Goal: Information Seeking & Learning: Find specific fact

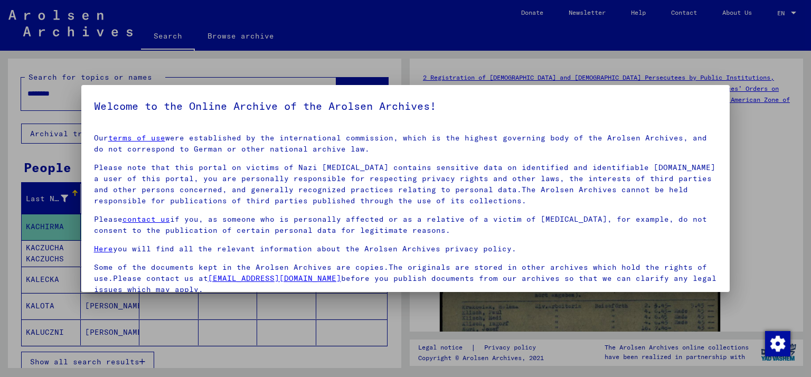
scroll to position [86, 0]
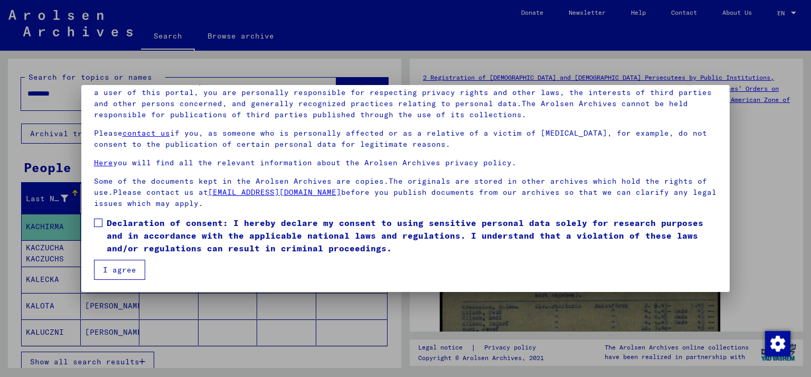
click at [97, 221] on span at bounding box center [98, 223] width 8 height 8
click at [115, 269] on button "I agree" at bounding box center [119, 270] width 51 height 20
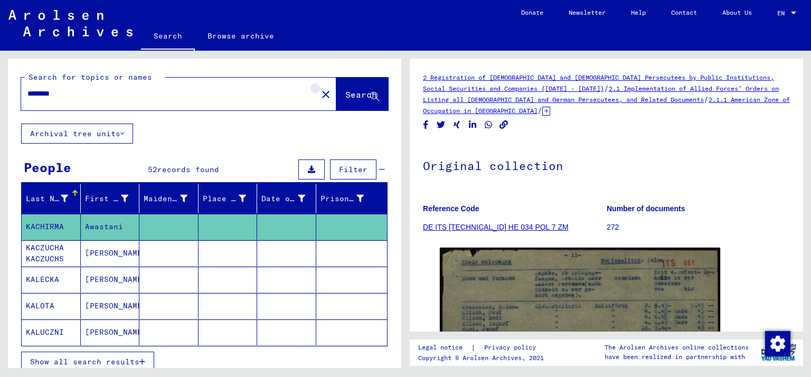
click at [319, 96] on mat-icon "close" at bounding box center [325, 94] width 13 height 13
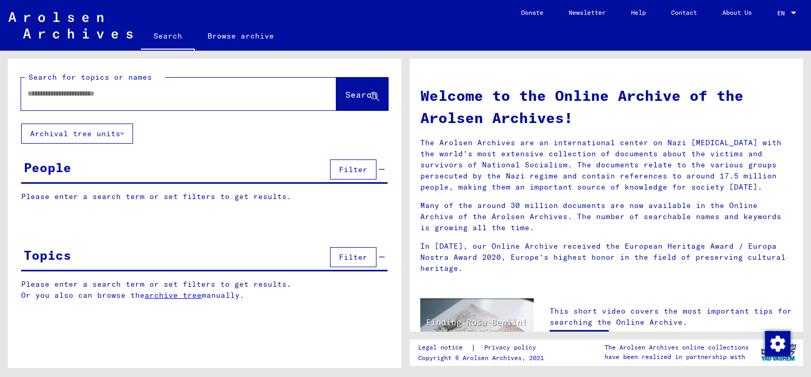
click at [233, 98] on input "text" at bounding box center [165, 93] width 277 height 11
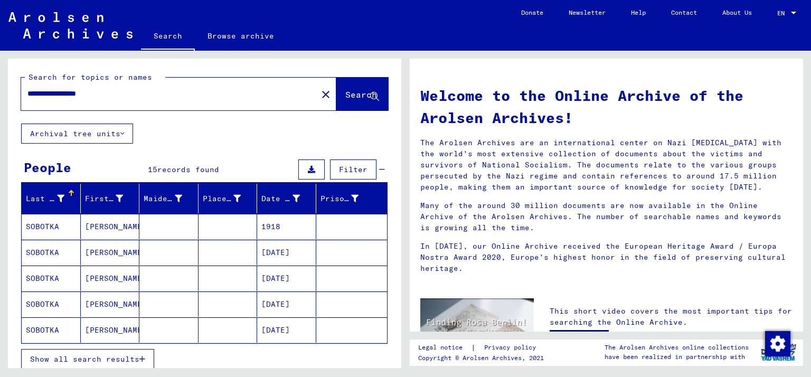
scroll to position [58, 0]
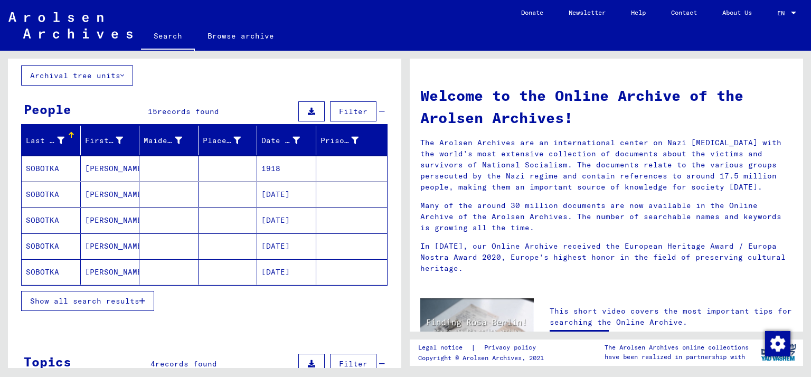
click at [119, 300] on span "Show all search results" at bounding box center [84, 301] width 109 height 10
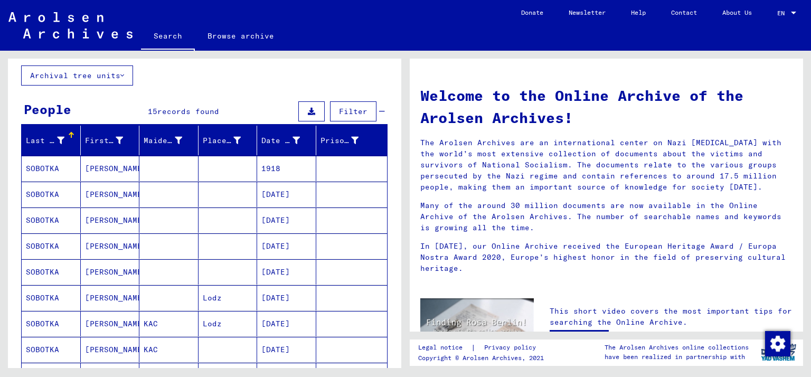
click at [356, 173] on mat-cell at bounding box center [351, 168] width 71 height 25
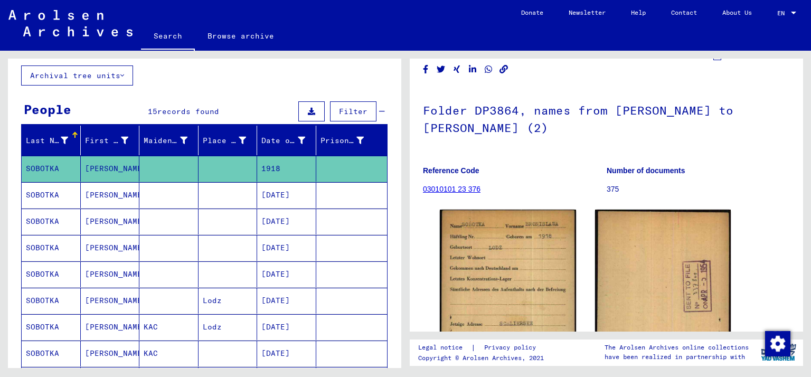
scroll to position [89, 0]
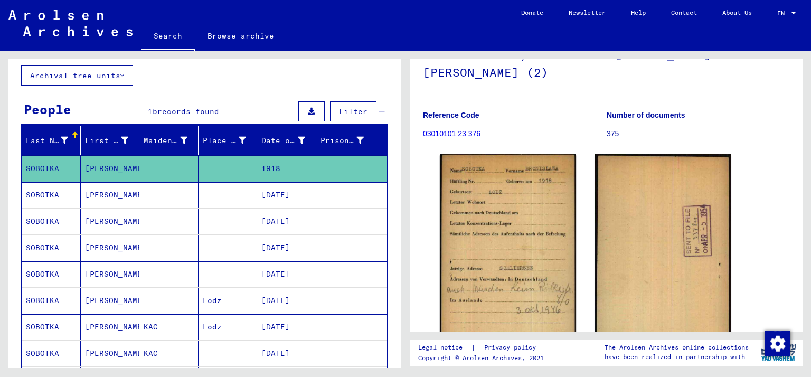
click at [342, 195] on mat-cell at bounding box center [351, 195] width 71 height 26
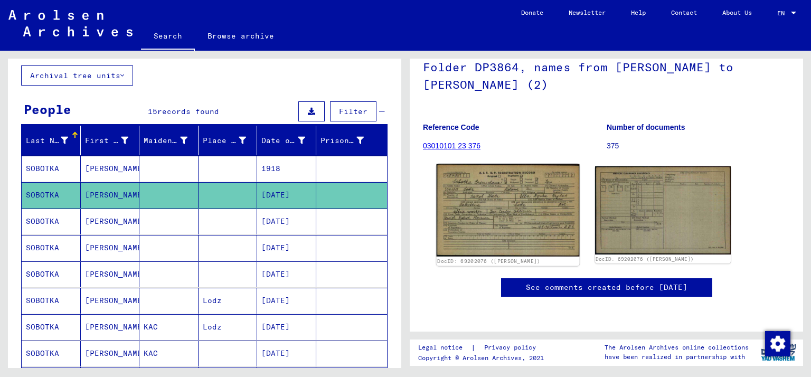
scroll to position [100, 0]
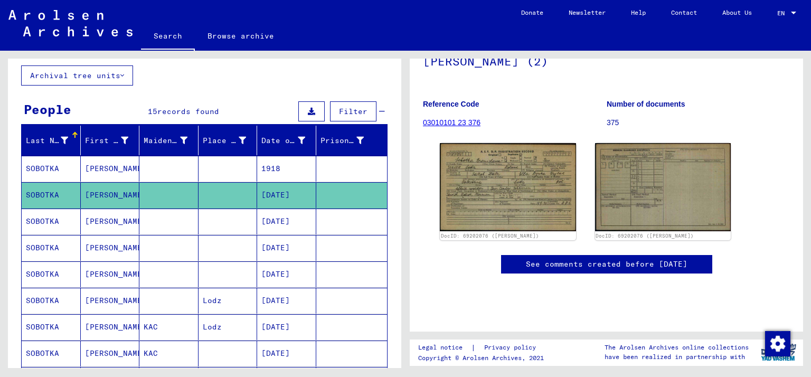
click at [351, 214] on mat-cell at bounding box center [351, 222] width 71 height 26
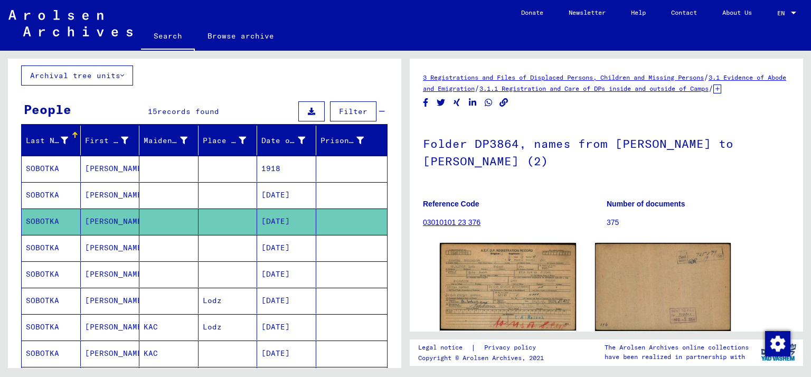
scroll to position [100, 0]
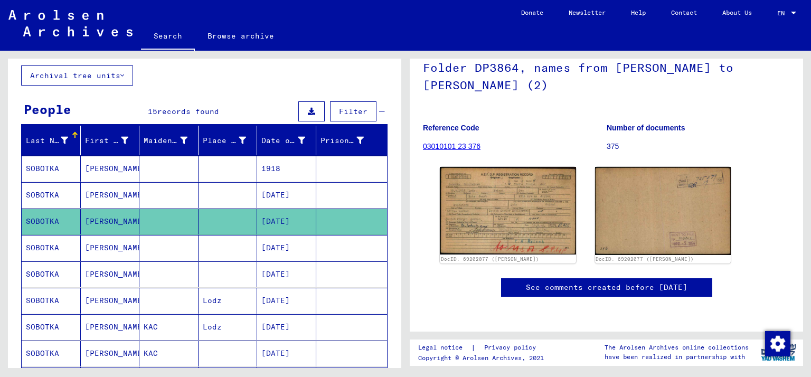
click at [342, 253] on mat-cell at bounding box center [351, 248] width 71 height 26
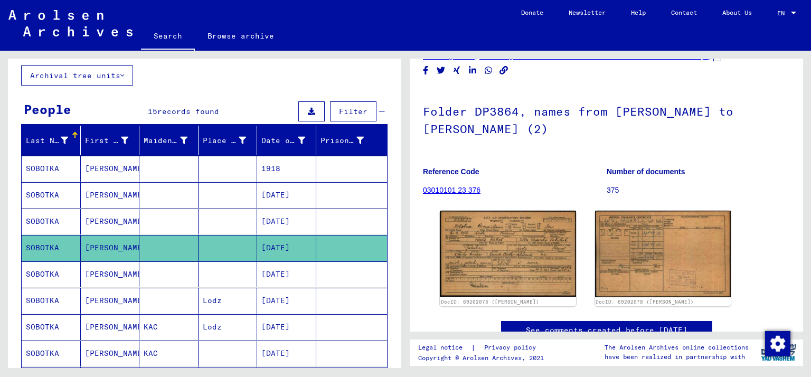
scroll to position [42, 0]
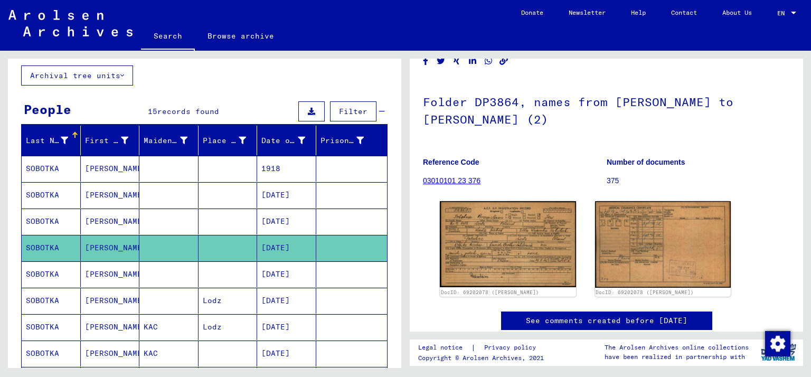
click at [372, 276] on mat-cell at bounding box center [351, 274] width 71 height 26
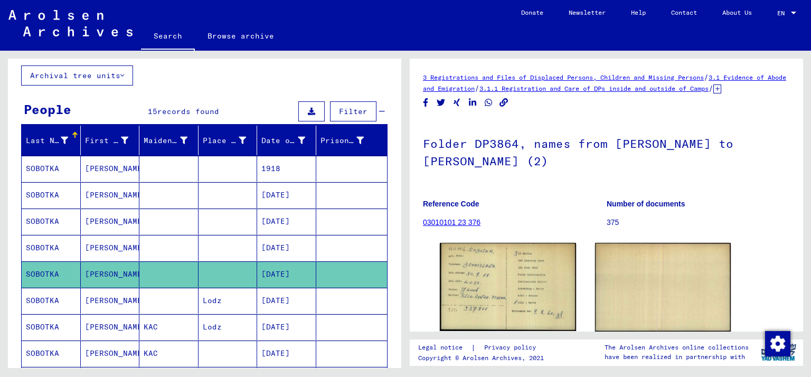
scroll to position [42, 0]
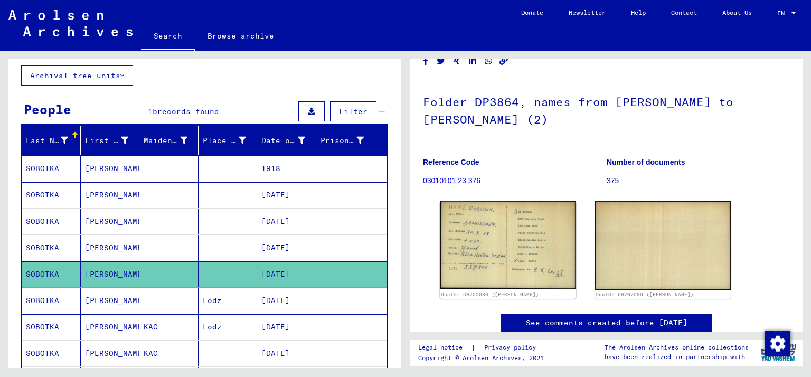
click at [339, 300] on mat-cell at bounding box center [351, 301] width 71 height 26
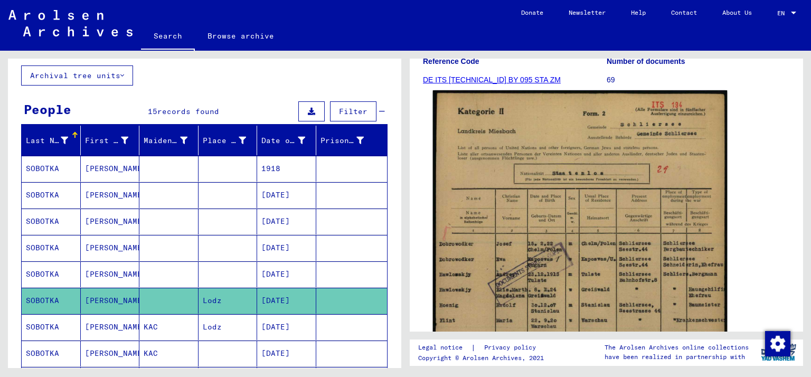
scroll to position [243, 0]
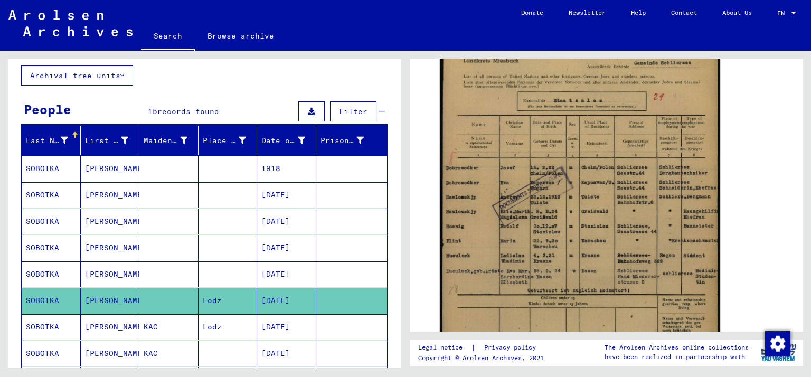
click at [345, 322] on mat-cell at bounding box center [351, 327] width 71 height 26
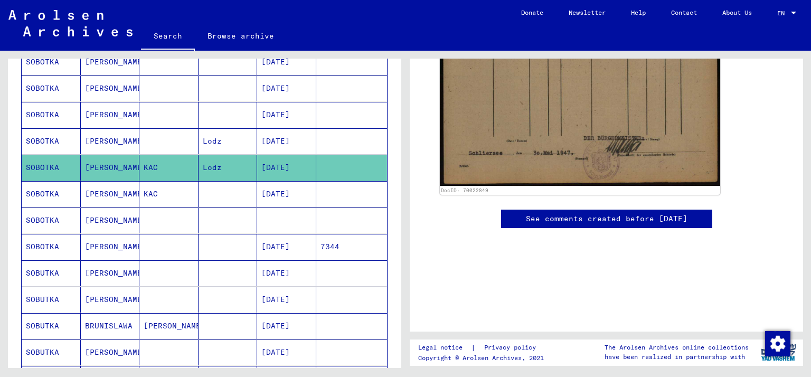
scroll to position [233, 0]
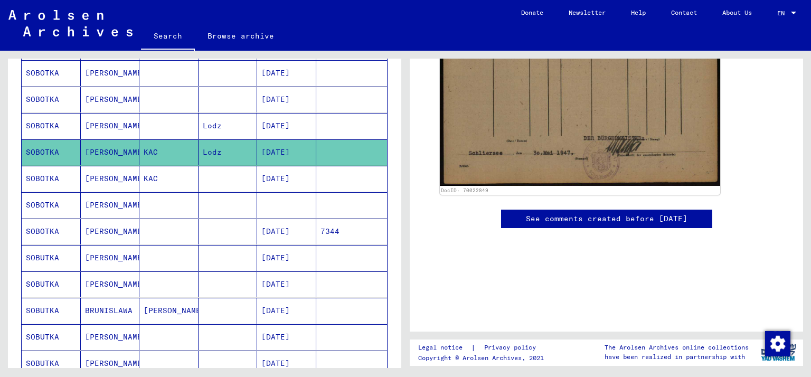
click at [341, 171] on mat-cell at bounding box center [351, 179] width 71 height 26
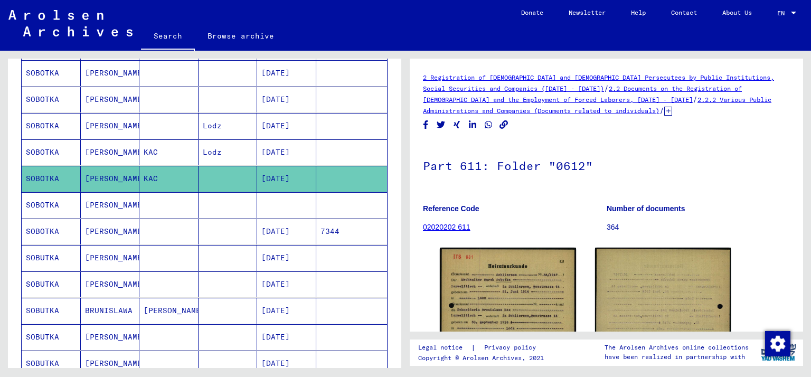
scroll to position [116, 0]
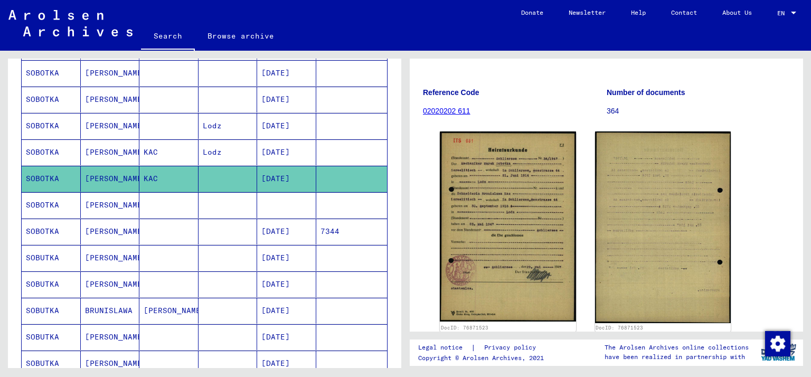
click at [326, 209] on mat-cell at bounding box center [351, 205] width 71 height 26
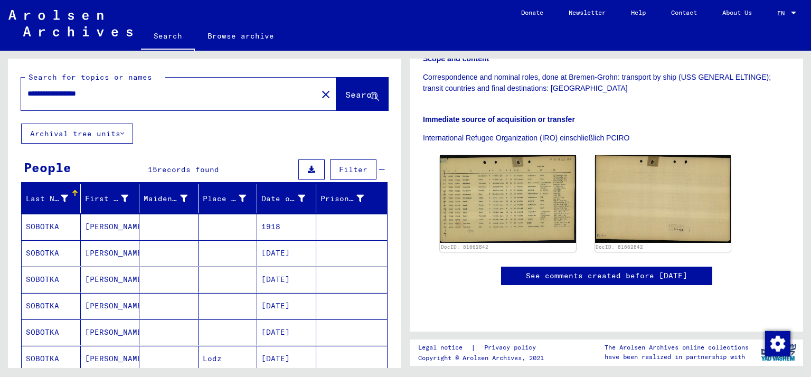
drag, startPoint x: 64, startPoint y: 94, endPoint x: 187, endPoint y: 94, distance: 122.5
click at [187, 94] on input "**********" at bounding box center [169, 93] width 284 height 11
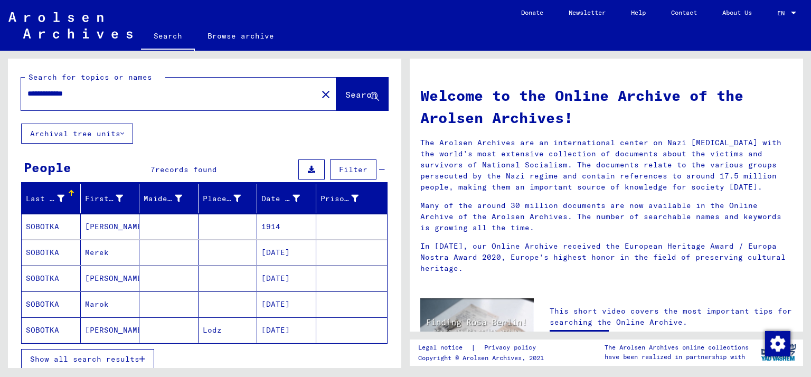
click at [124, 352] on button "Show all search results" at bounding box center [87, 359] width 133 height 20
click at [336, 233] on mat-cell at bounding box center [351, 226] width 71 height 25
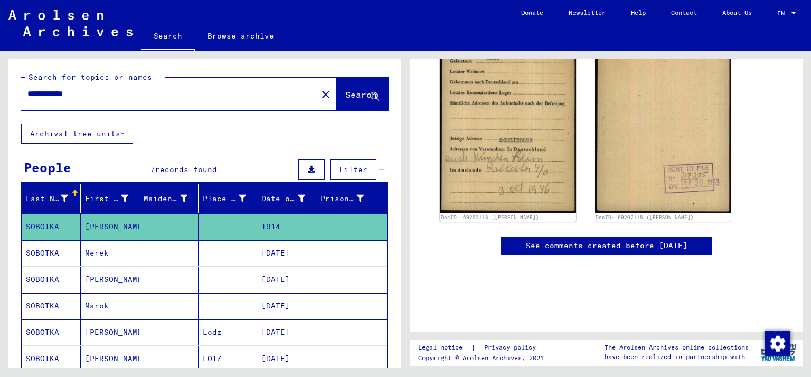
scroll to position [165, 0]
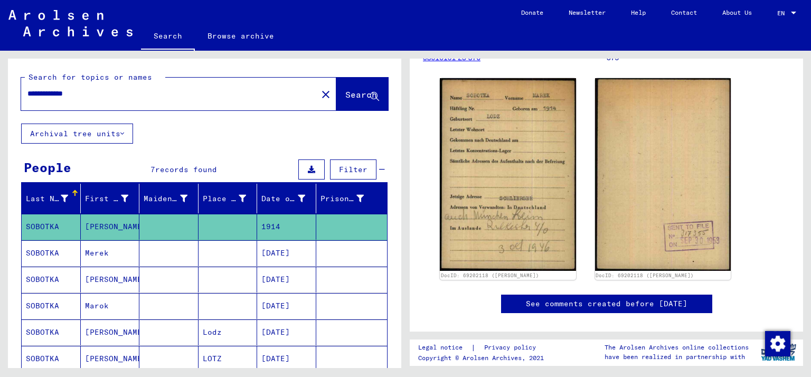
click at [316, 258] on mat-cell at bounding box center [351, 253] width 71 height 26
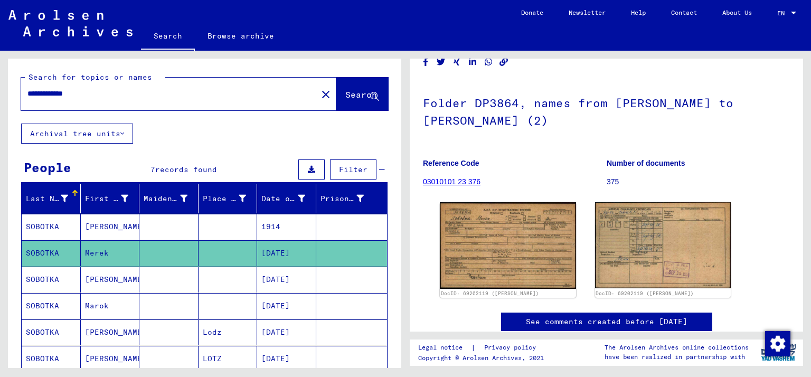
scroll to position [58, 0]
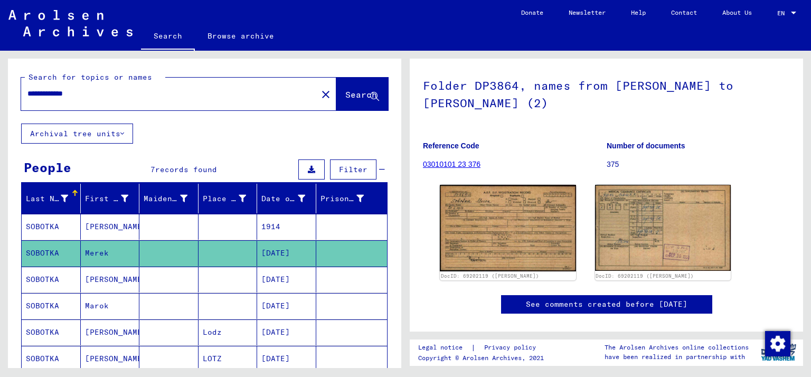
click at [331, 284] on mat-cell at bounding box center [351, 280] width 71 height 26
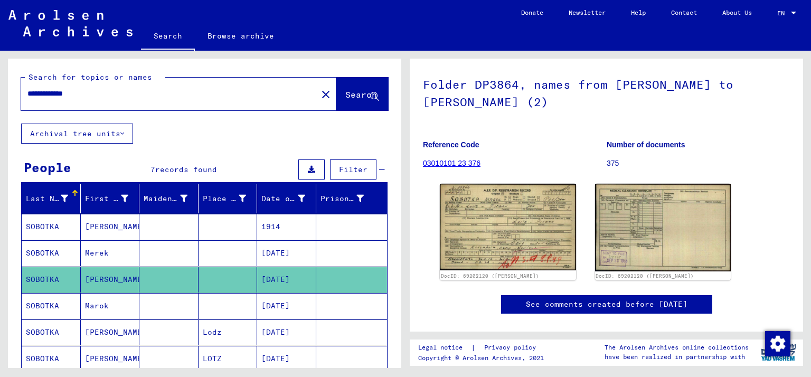
scroll to position [117, 0]
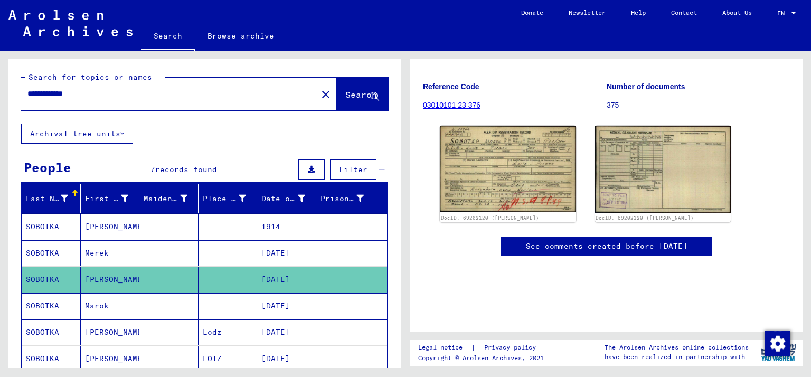
click at [277, 314] on mat-cell "[DATE]" at bounding box center [286, 306] width 59 height 26
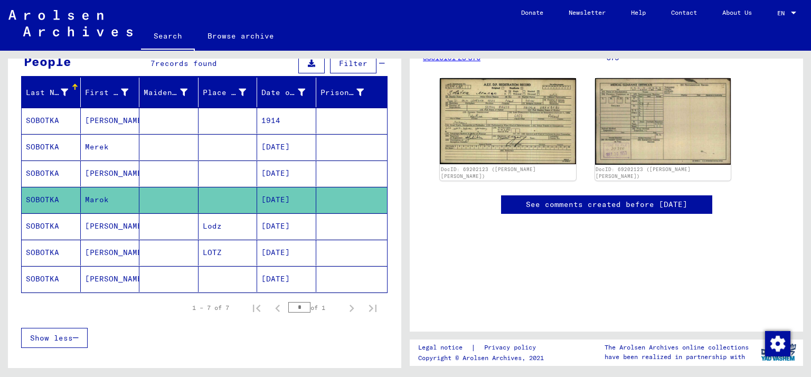
scroll to position [116, 0]
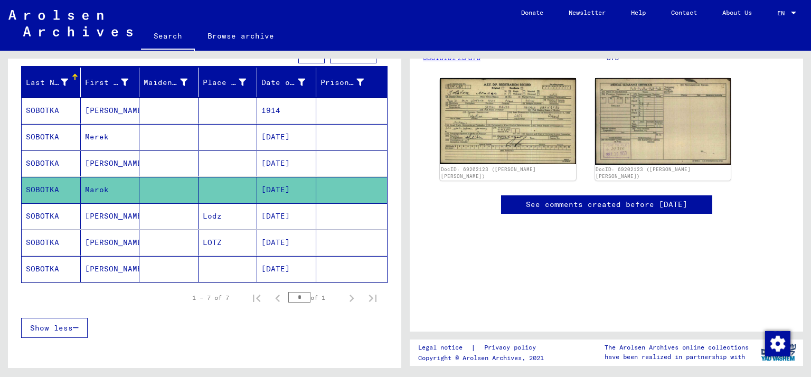
click at [290, 218] on mat-cell "[DATE]" at bounding box center [286, 216] width 59 height 26
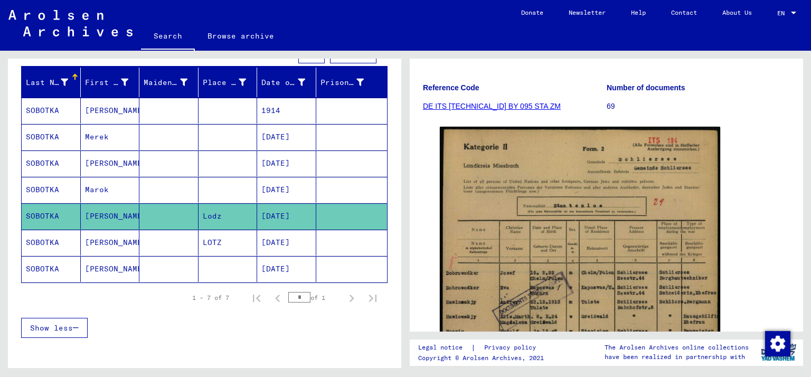
scroll to position [175, 0]
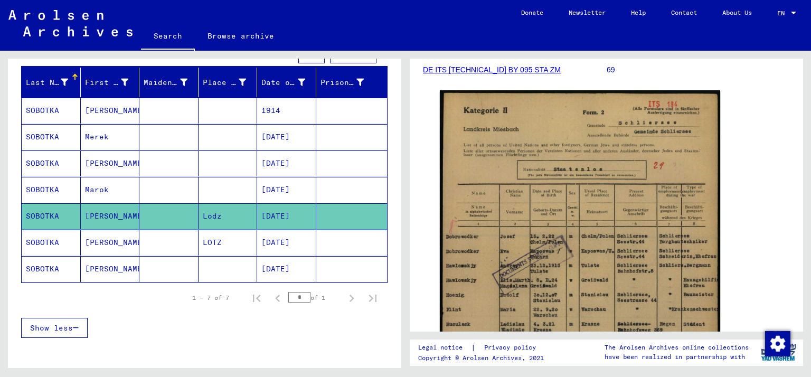
click at [331, 243] on mat-cell at bounding box center [351, 243] width 71 height 26
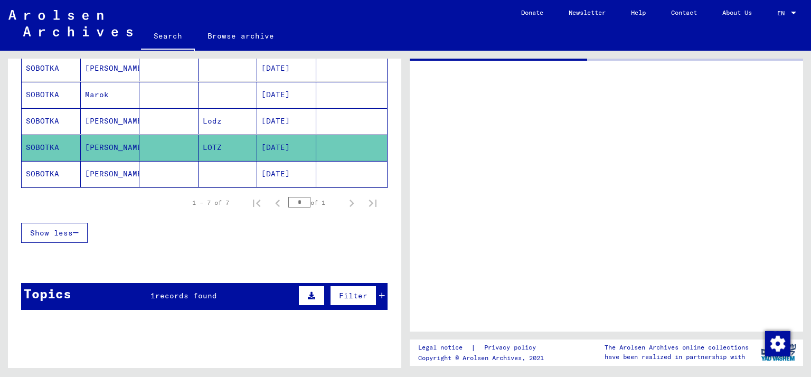
scroll to position [240, 0]
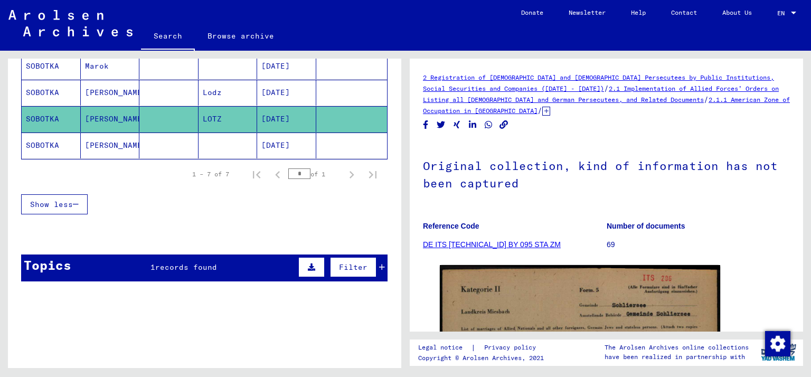
click at [341, 143] on mat-cell at bounding box center [351, 146] width 71 height 26
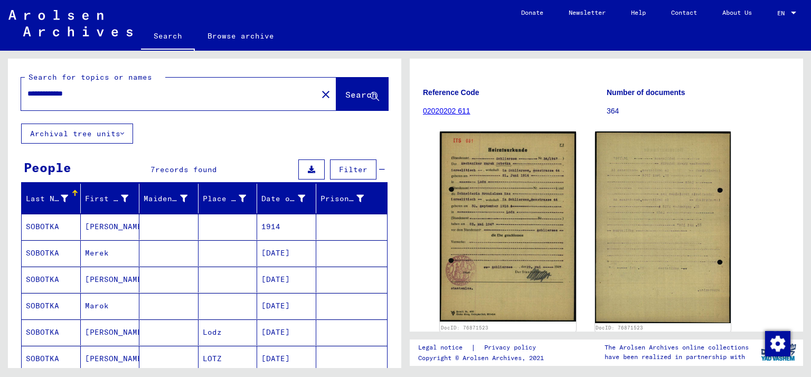
drag, startPoint x: 64, startPoint y: 87, endPoint x: 119, endPoint y: 91, distance: 55.0
click at [119, 91] on div "**********" at bounding box center [166, 94] width 290 height 24
drag, startPoint x: 65, startPoint y: 94, endPoint x: 135, endPoint y: 93, distance: 69.7
click at [135, 93] on input "**********" at bounding box center [169, 93] width 284 height 11
type input "**********"
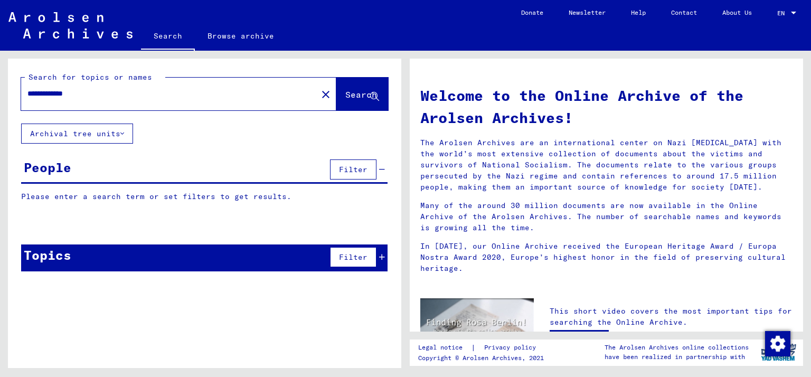
click at [342, 102] on button "Search" at bounding box center [362, 94] width 52 height 33
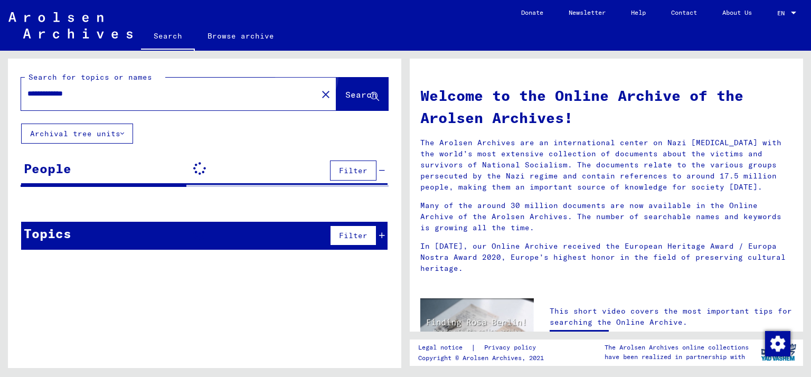
click at [350, 90] on span "Search" at bounding box center [361, 94] width 32 height 11
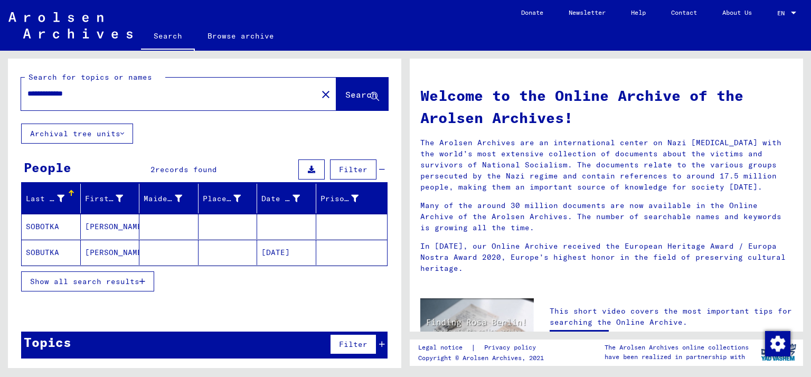
click at [130, 287] on button "Show all search results" at bounding box center [87, 281] width 133 height 20
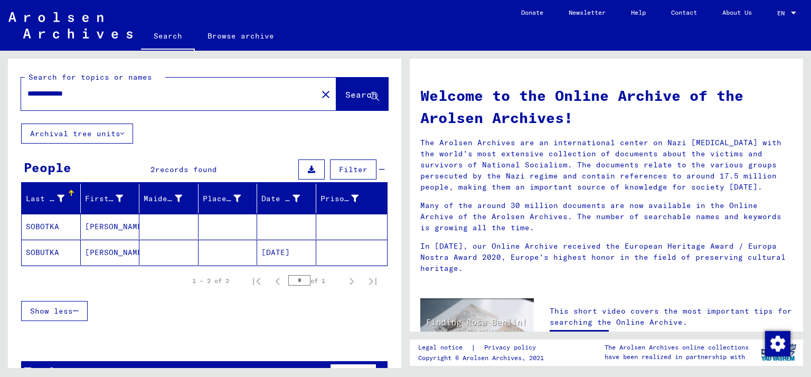
click at [324, 229] on mat-cell at bounding box center [351, 226] width 71 height 25
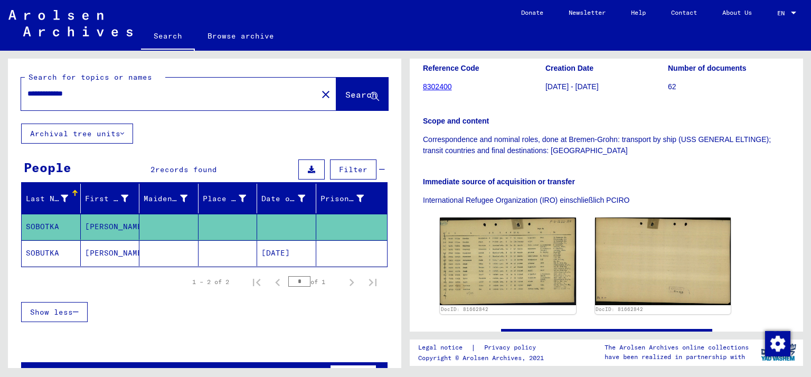
scroll to position [233, 0]
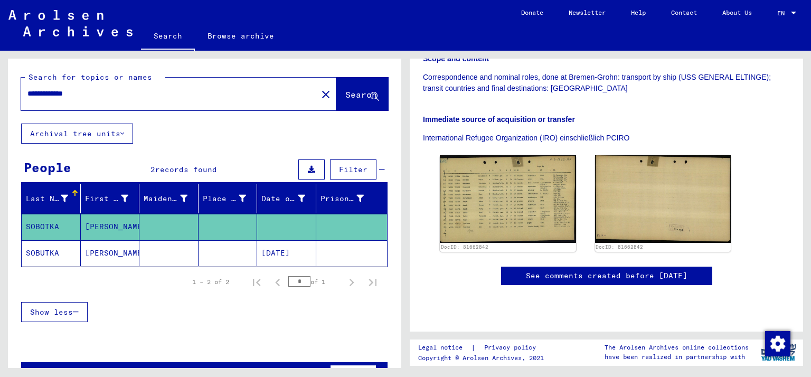
click at [297, 255] on mat-cell "[DATE]" at bounding box center [286, 253] width 59 height 26
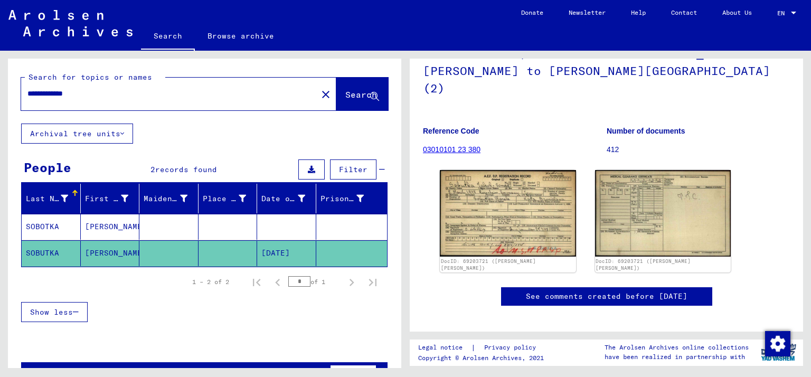
scroll to position [106, 0]
